Goal: Use online tool/utility: Utilize a website feature to perform a specific function

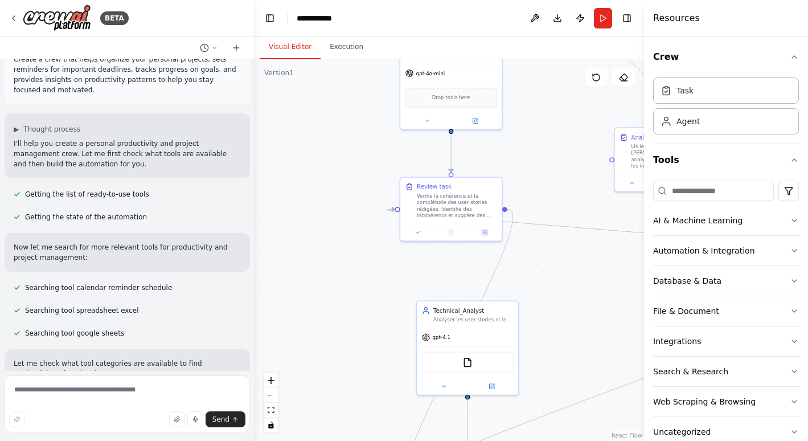
scroll to position [24, 0]
click at [17, 124] on span "▶" at bounding box center [16, 128] width 5 height 9
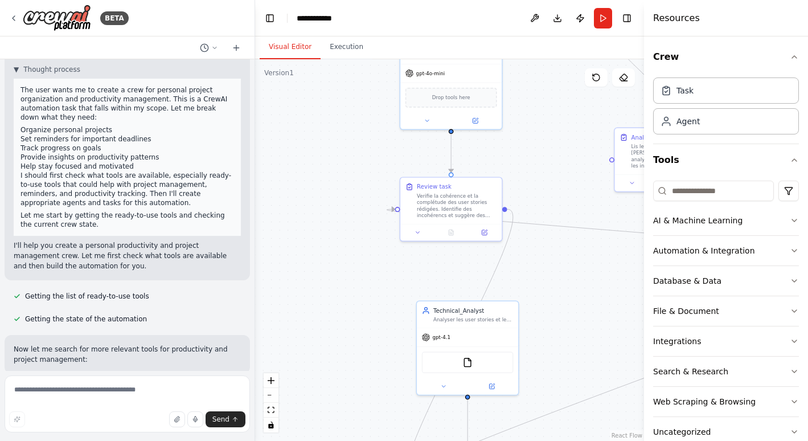
scroll to position [0, 0]
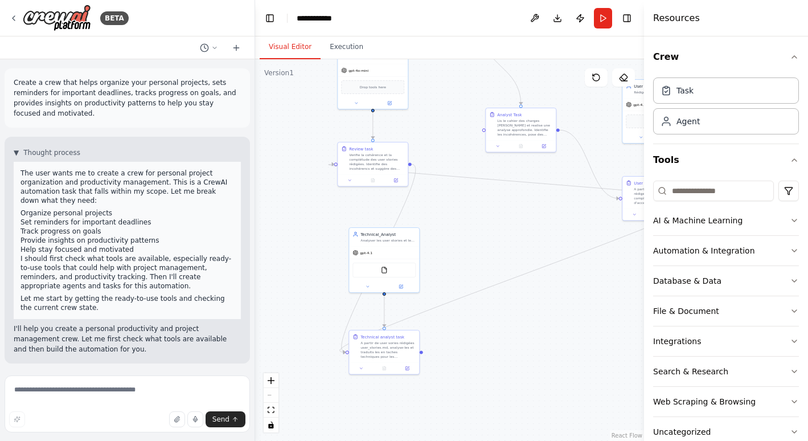
drag, startPoint x: 375, startPoint y: 200, endPoint x: 252, endPoint y: 148, distance: 133.9
click at [252, 148] on div "BETA Create a crew that helps organize your personal projects, sets reminders f…" at bounding box center [404, 220] width 808 height 441
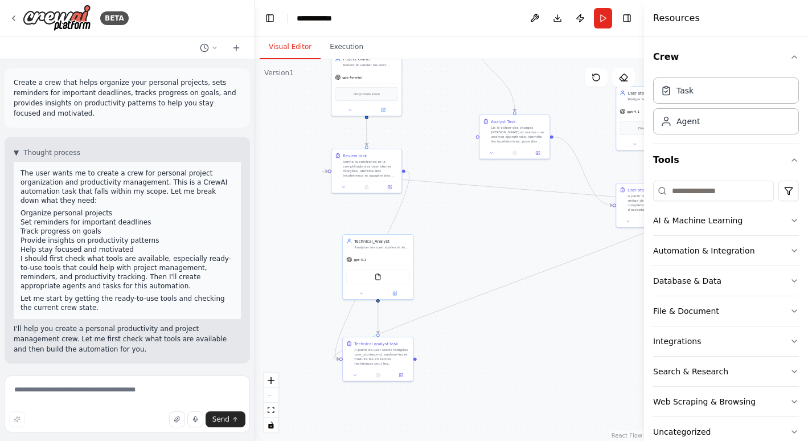
click at [340, 47] on button "Execution" at bounding box center [346, 47] width 52 height 24
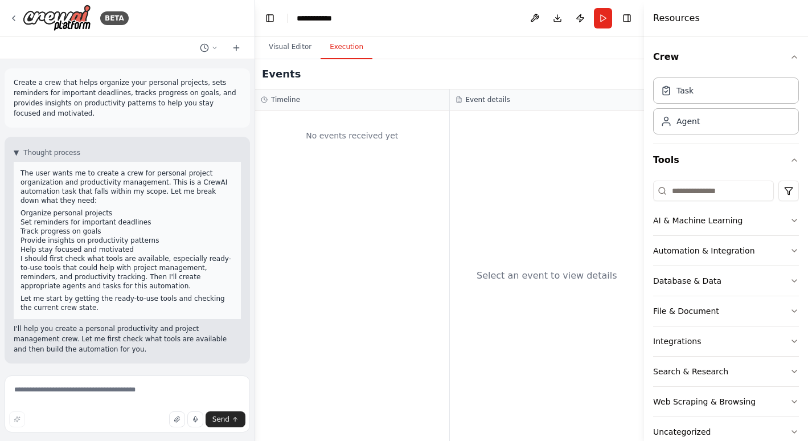
click at [680, 100] on div "Task" at bounding box center [726, 90] width 146 height 26
click at [684, 95] on div "Task" at bounding box center [684, 90] width 17 height 11
click at [683, 94] on div "Task" at bounding box center [684, 90] width 17 height 11
click at [685, 127] on div "Agent" at bounding box center [726, 121] width 146 height 26
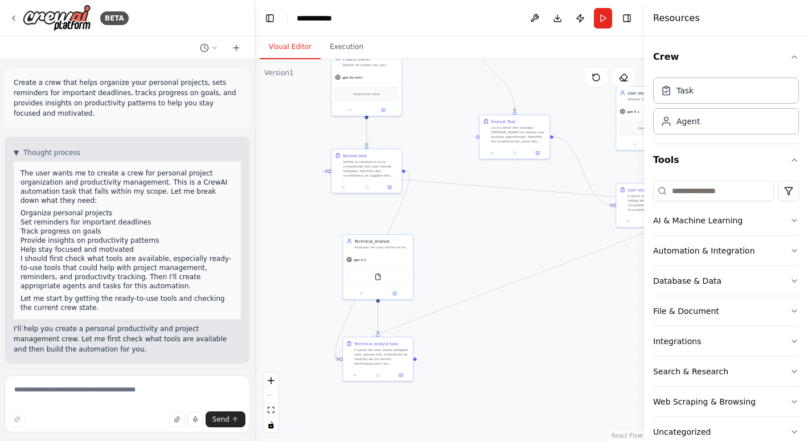
click at [279, 45] on button "Visual Editor" at bounding box center [290, 47] width 61 height 24
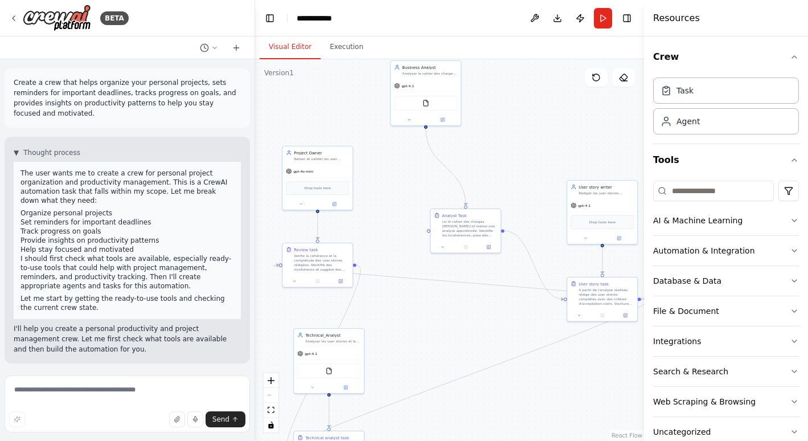
drag, startPoint x: 300, startPoint y: 147, endPoint x: 251, endPoint y: 241, distance: 105.9
click at [251, 241] on div "BETA Create a crew that helps organize your personal projects, sets reminders f…" at bounding box center [404, 220] width 808 height 441
drag, startPoint x: 475, startPoint y: 224, endPoint x: 454, endPoint y: 187, distance: 42.6
click at [454, 187] on div "Lis le cahier des charges [PERSON_NAME] et realise une analyse approfondie. Ide…" at bounding box center [452, 194] width 55 height 18
click at [410, 92] on div "FileReadTool" at bounding box center [426, 103] width 70 height 22
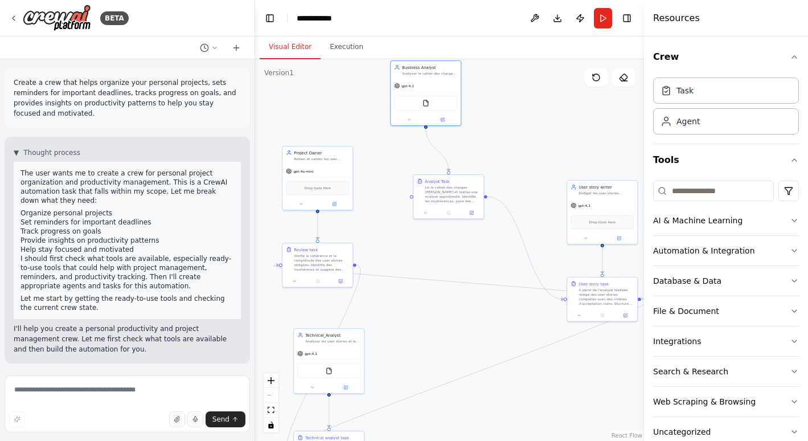
click at [428, 109] on div "FileReadTool" at bounding box center [425, 103] width 63 height 15
click at [405, 89] on div "gpt-4.1" at bounding box center [426, 86] width 70 height 13
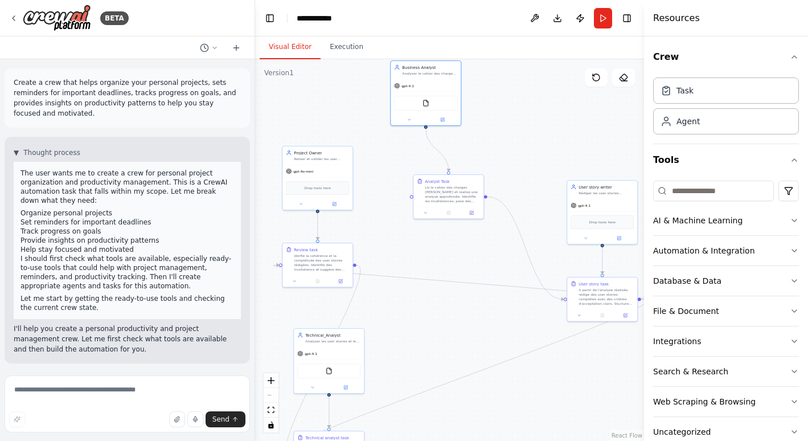
click at [404, 84] on span "gpt-4.1" at bounding box center [407, 86] width 13 height 5
